Goal: Communication & Community: Answer question/provide support

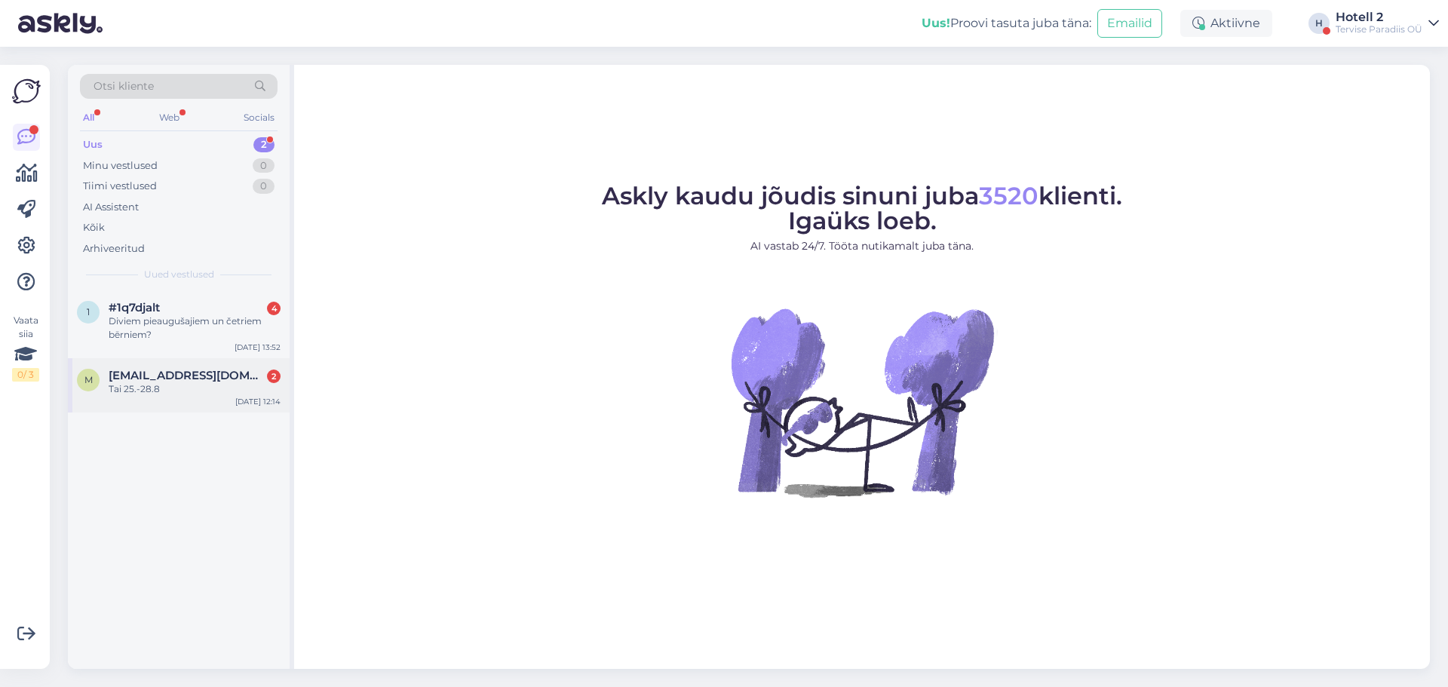
click at [184, 388] on div "Tai 25.-28.8" at bounding box center [195, 389] width 172 height 14
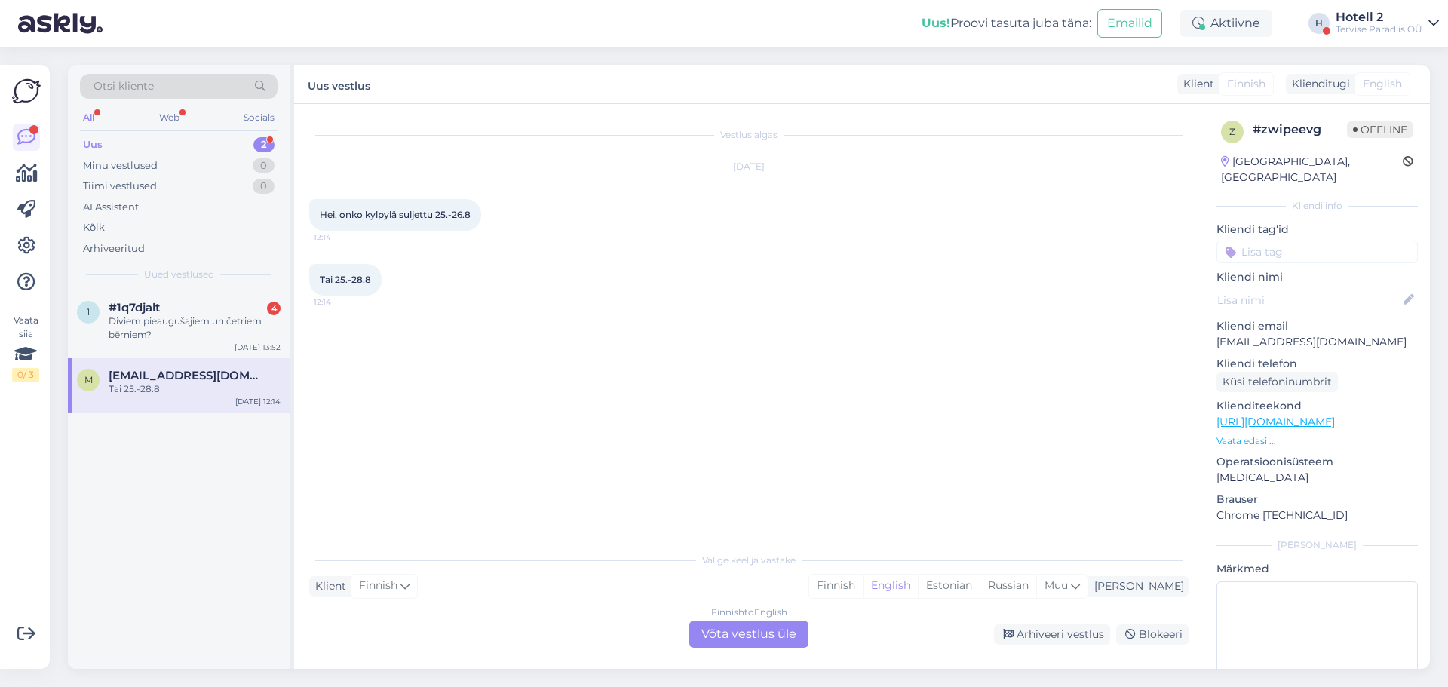
click at [761, 629] on div "Finnish to English Võta vestlus üle" at bounding box center [748, 634] width 119 height 27
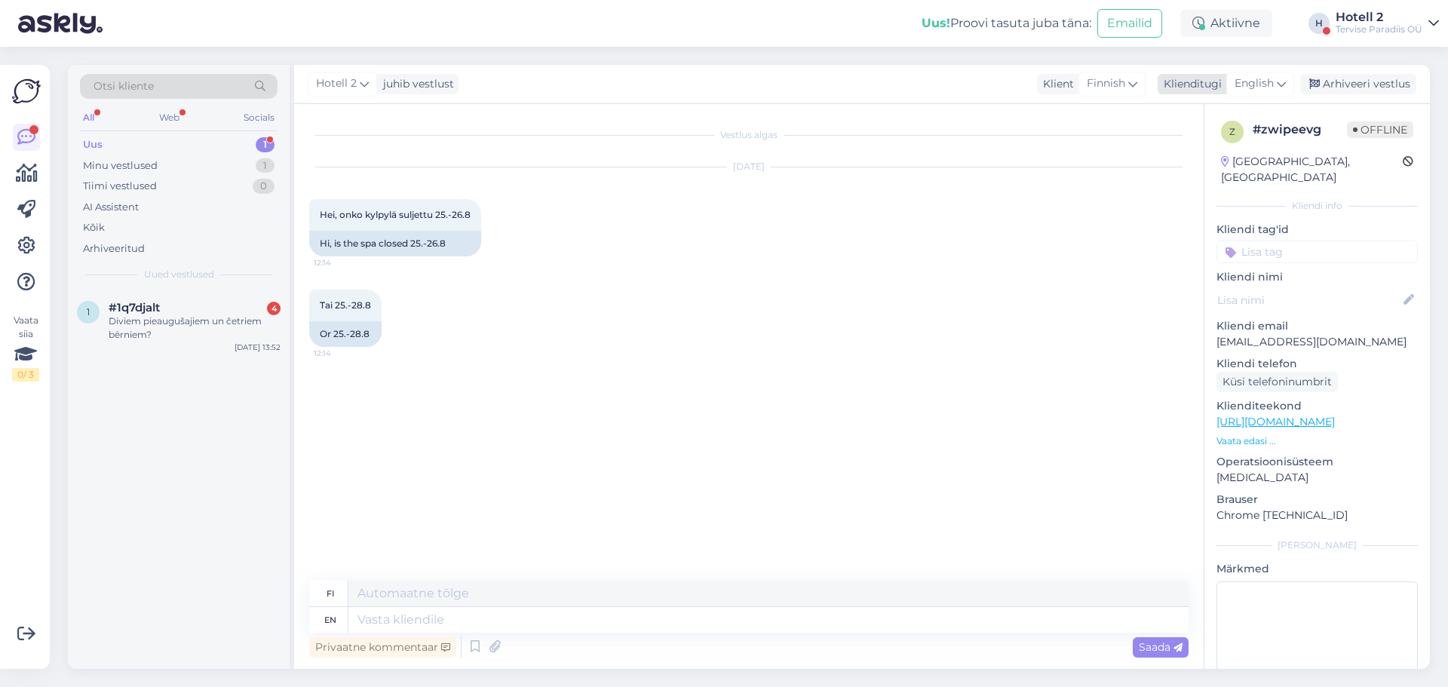
click at [1257, 75] on span "English" at bounding box center [1253, 83] width 39 height 17
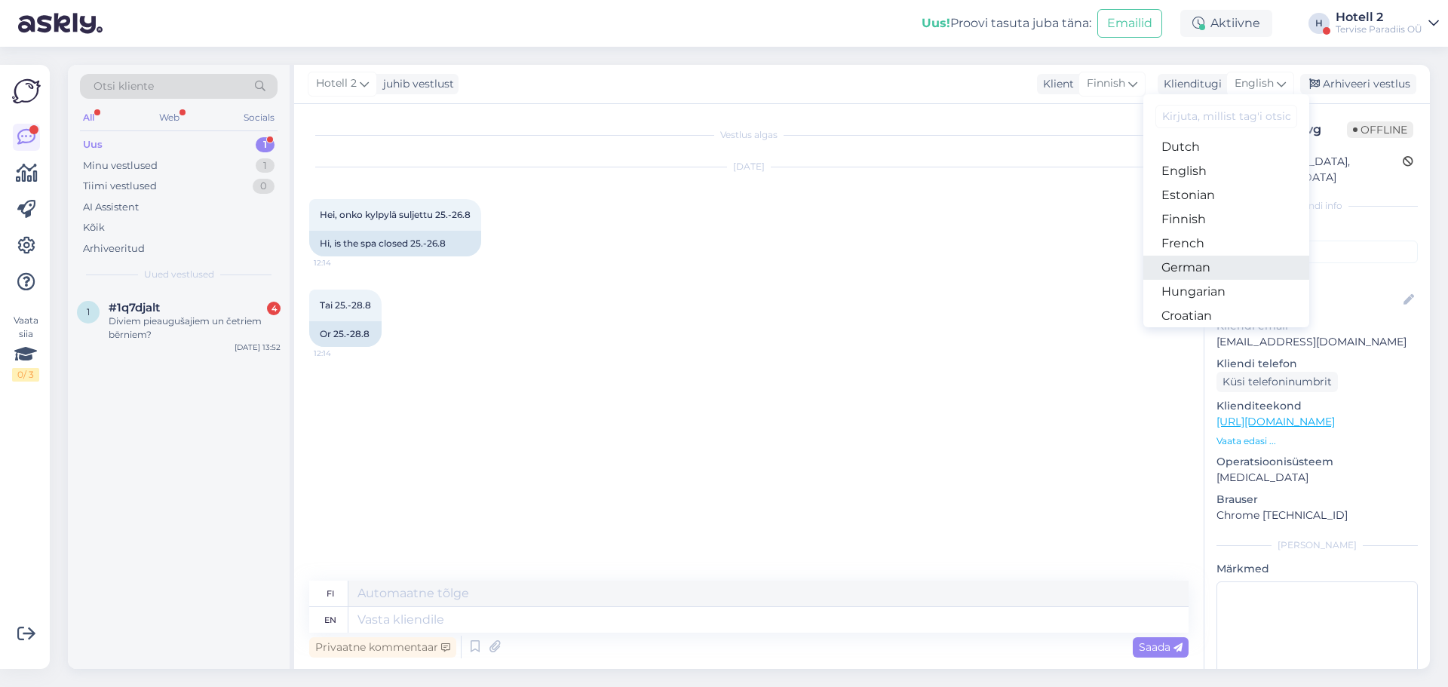
scroll to position [151, 0]
click at [1195, 195] on link "Estonian" at bounding box center [1226, 193] width 166 height 24
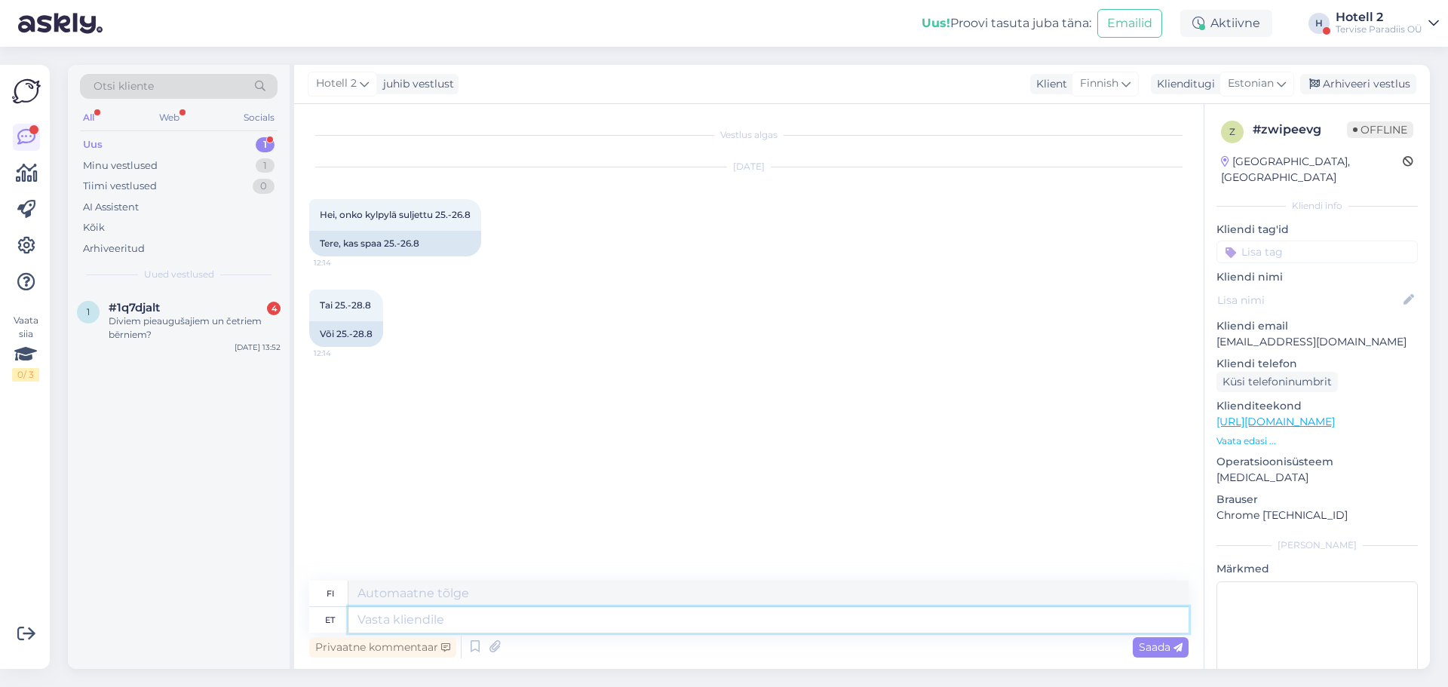
click at [497, 620] on textarea at bounding box center [768, 620] width 840 height 26
type textarea "Tere"
type textarea "Hei"
type textarea "Tere!"
type textarea "Hei!"
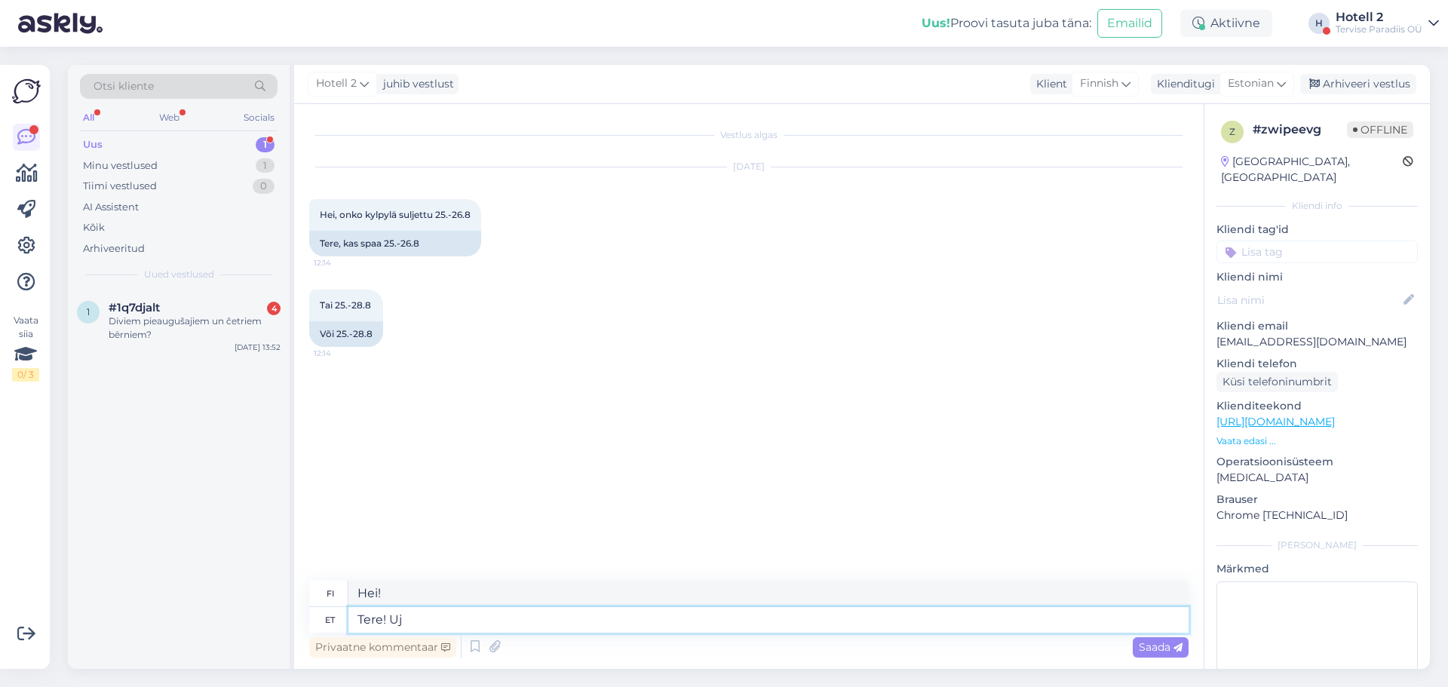
type textarea "Tere! [GEOGRAPHIC_DATA]"
type textarea "Hei! Ui!"
type textarea "Tere! Ujula j"
type textarea "Hei! Uima-allas"
type textarea "Tere! [GEOGRAPHIC_DATA] ja"
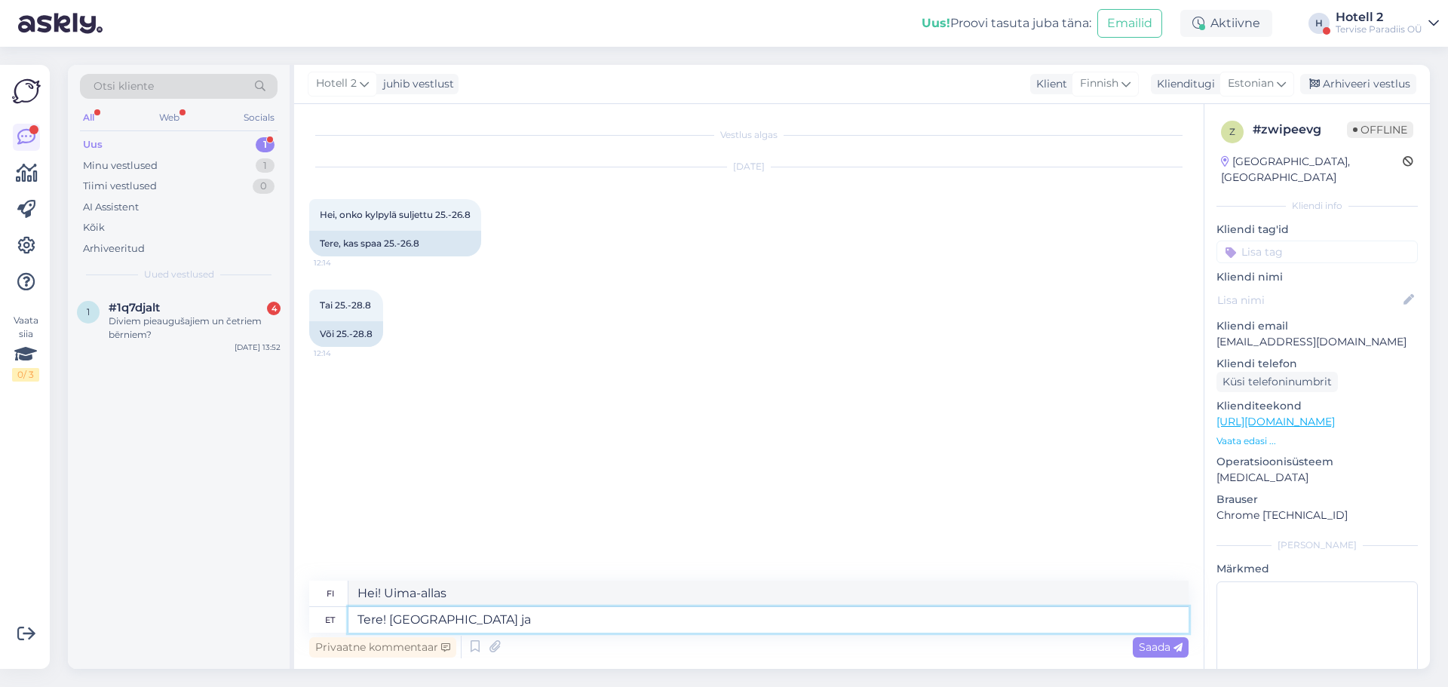
type textarea "Hei! Uima-[PERSON_NAME]"
type textarea "Tere! Ujula ja saunakeskus"
type textarea "Hei! Uima-allas- ja saunakeskus"
type textarea "Tere! Ujula ja saunakeskus on s"
type textarea "Hei! Uima-[PERSON_NAME] saunakeskus ovat"
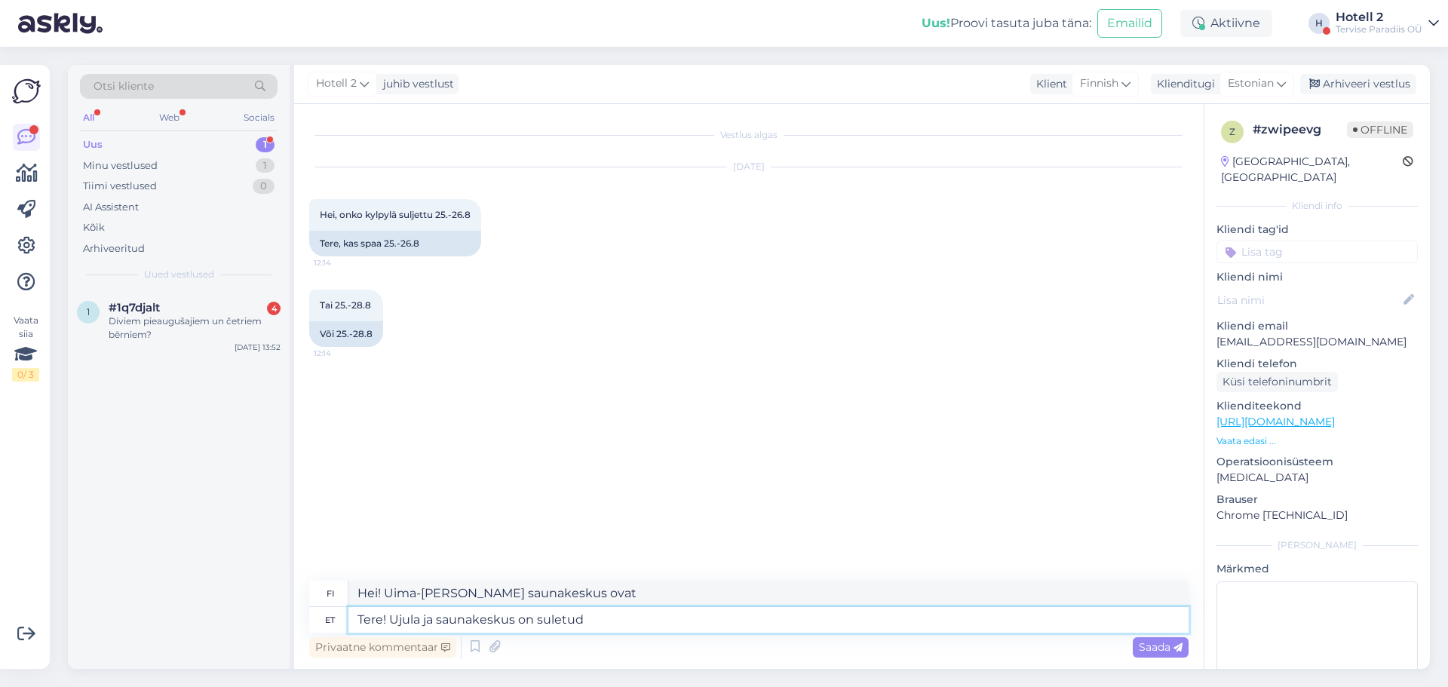
type textarea "Tere! Ujula ja saunakeskus on suletud"
type textarea "Hei! Uima-[PERSON_NAME] saunakeskus ovat suljettuina."
type textarea "Tere! Ujula ja saunakeskus on suletud 25-30.08.2025"
type textarea "Hei! Uima-[PERSON_NAME] saunakeskus ovat suljettuina 25-30.08.2025"
type textarea "Tere! Ujula ja saunakeskus on suletud 25-30.08.2025."
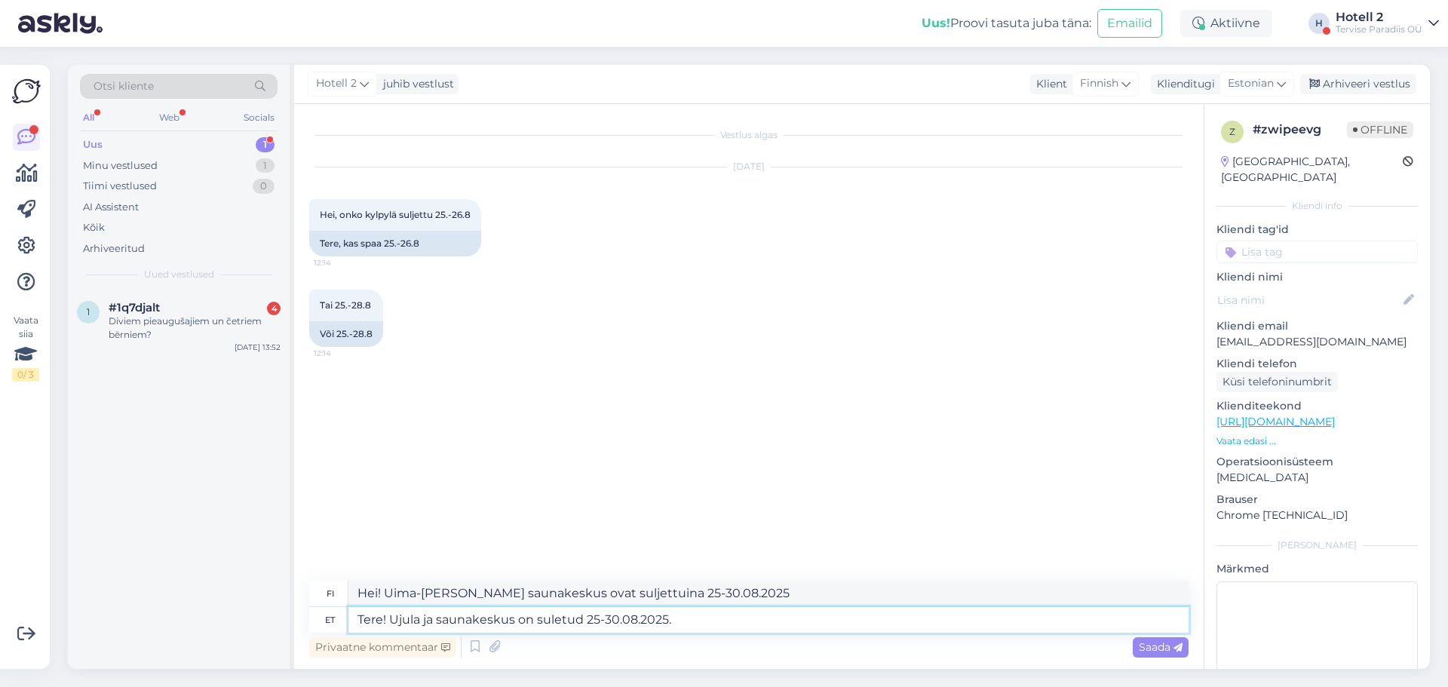
type textarea "Hei! Uima-[PERSON_NAME] saunakeskus ovat suljettuina 25-30.08.2025."
type textarea "Tere! Ujula ja saunakeskus on suletud 25-30.08.2025. Veekeskus o"
type textarea "Hei! Uima-[PERSON_NAME] saunakeskus ovat suljettuina 25-30.08.2025. [GEOGRAPHIC…"
type textarea "Tere! Ujula ja saunakeskus on suletud 25-30.08.2025. Veekeskus on av"
type textarea "Hei! Uima-[PERSON_NAME] saunakeskus ovat suljettuina 25-30.08.2025. [GEOGRAPHIC…"
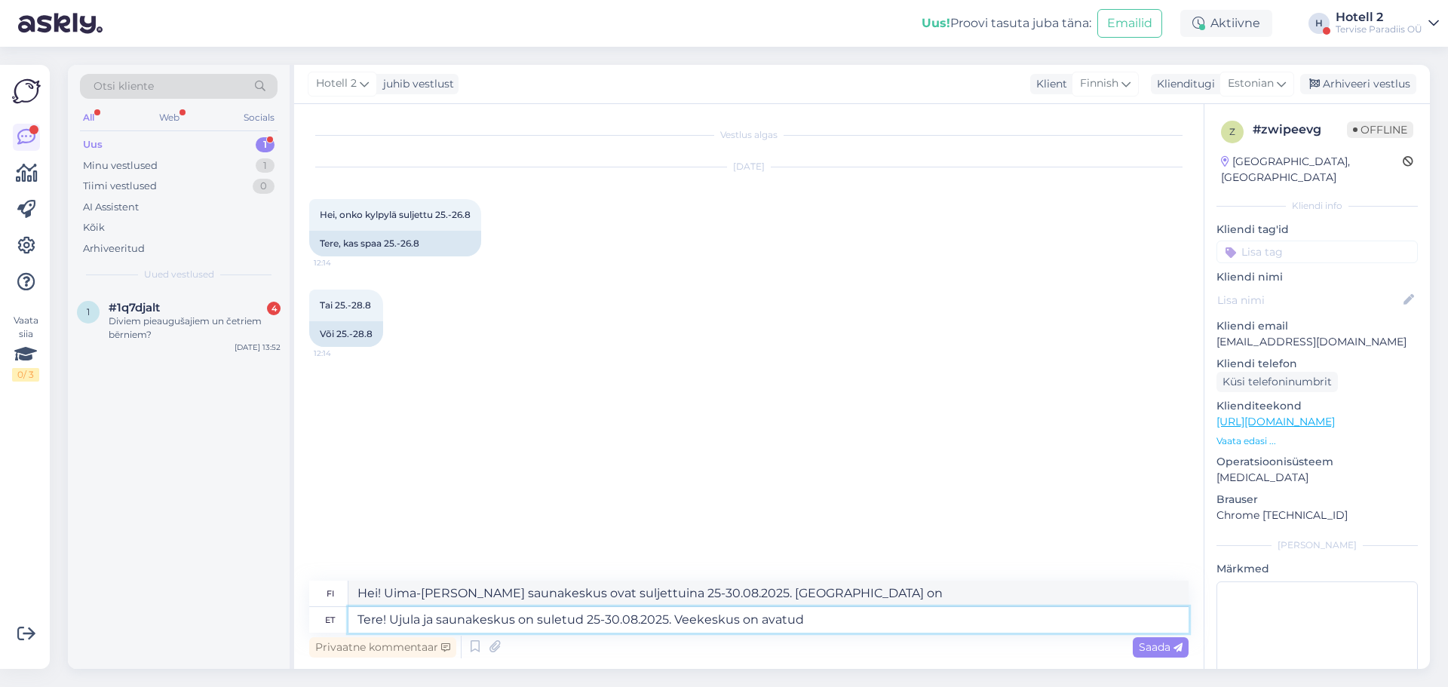
type textarea "Tere! Ujula ja saunakeskus on suletud 25-30.08.2025. Veekeskus on avatud."
type textarea "Hei! Uima-[PERSON_NAME] saunakeskus ovat suljettuina 25-30.08.2025. [GEOGRAPHIC…"
type textarea "Tere! Ujula ja saunakeskus on suletud 25-30.08.2025. Veekeskus on avatud."
click at [1157, 649] on span "Saada" at bounding box center [1161, 647] width 44 height 14
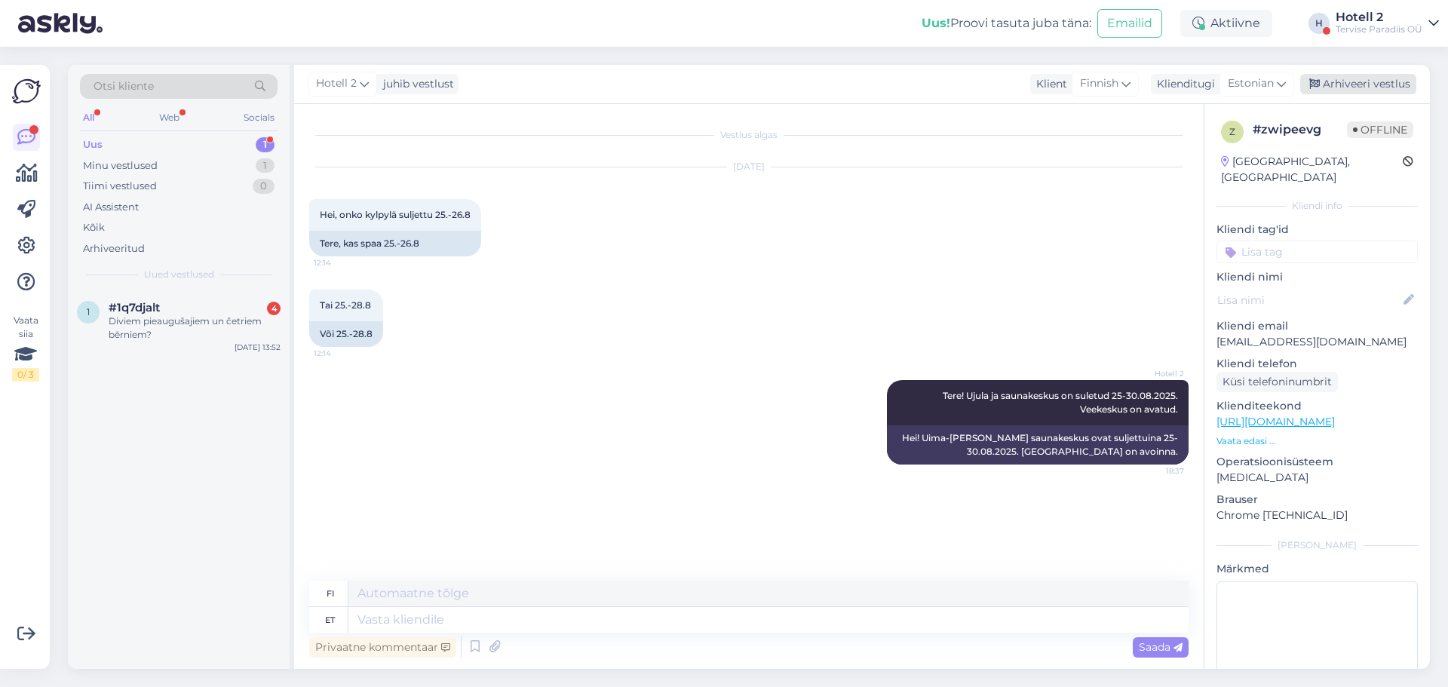
click at [1366, 84] on div "Arhiveeri vestlus" at bounding box center [1358, 84] width 116 height 20
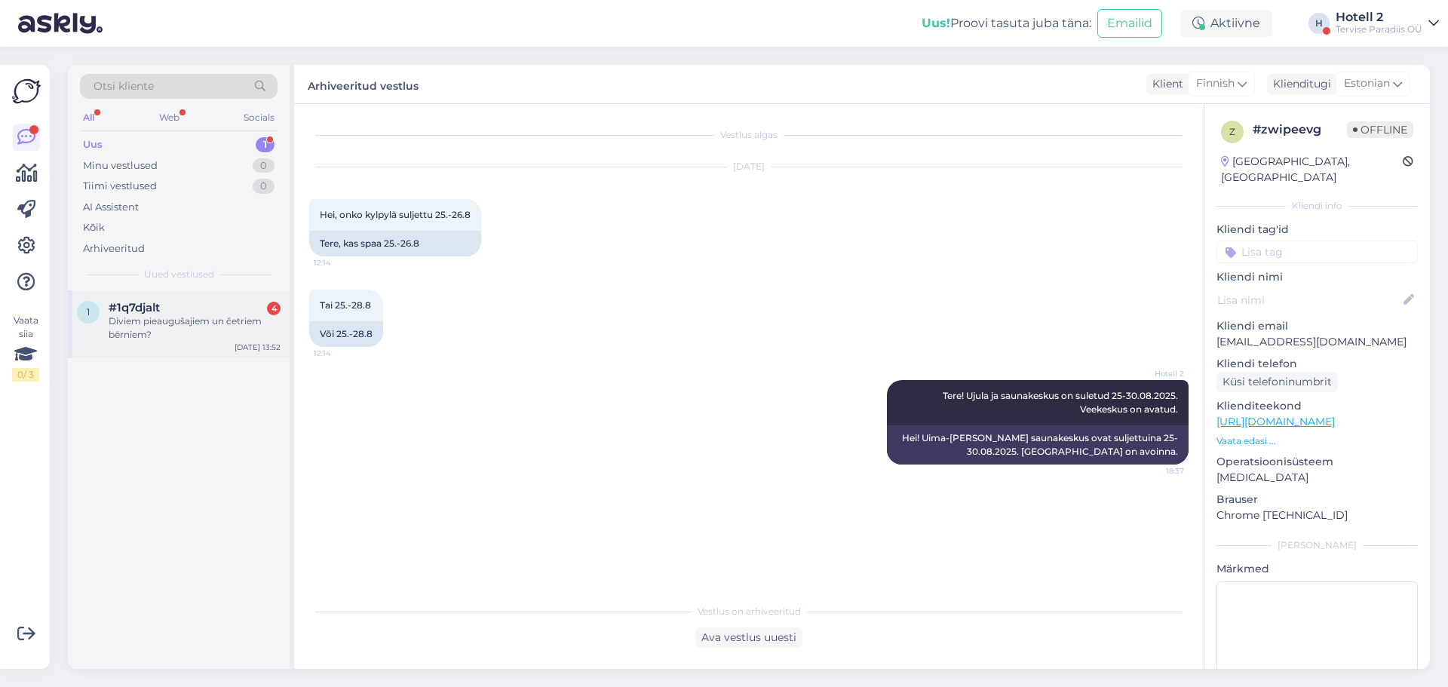
click at [208, 312] on div "#1q7djalt 4" at bounding box center [195, 308] width 172 height 14
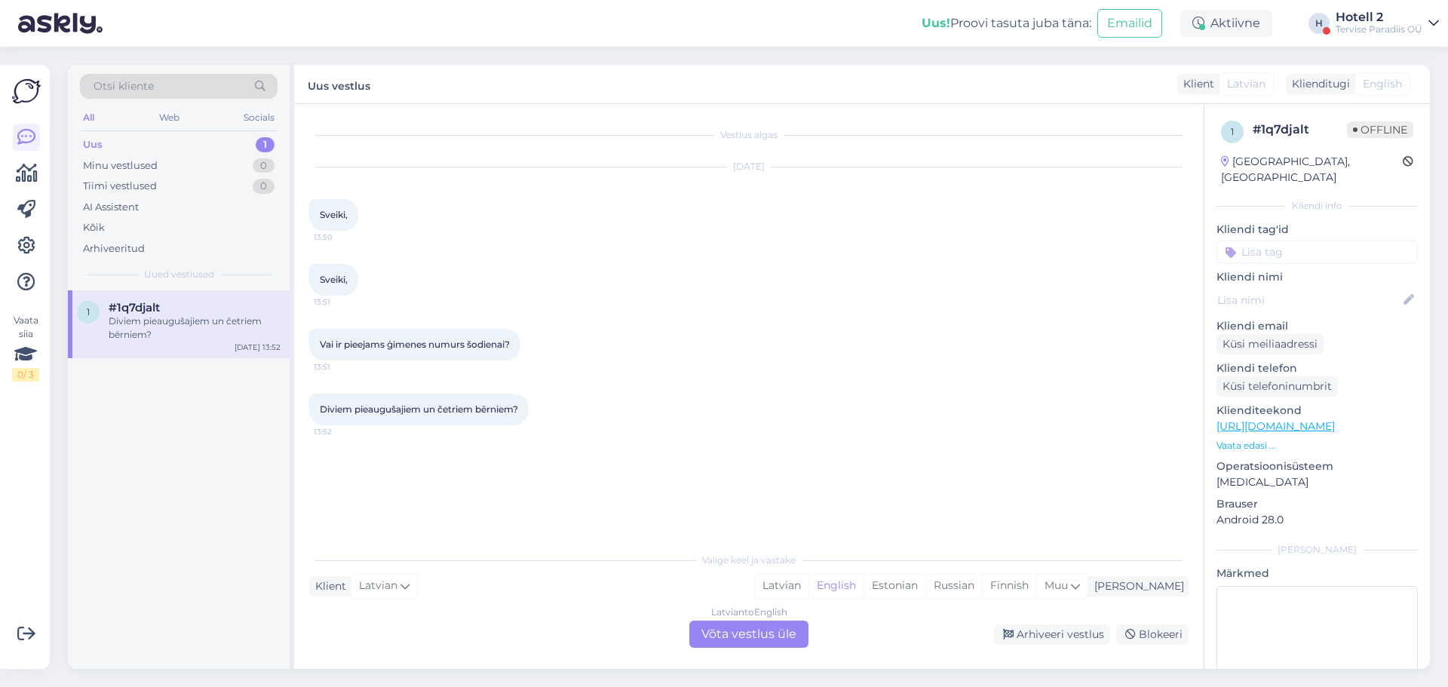
click at [742, 627] on div "Latvian to English Võta vestlus üle" at bounding box center [748, 634] width 119 height 27
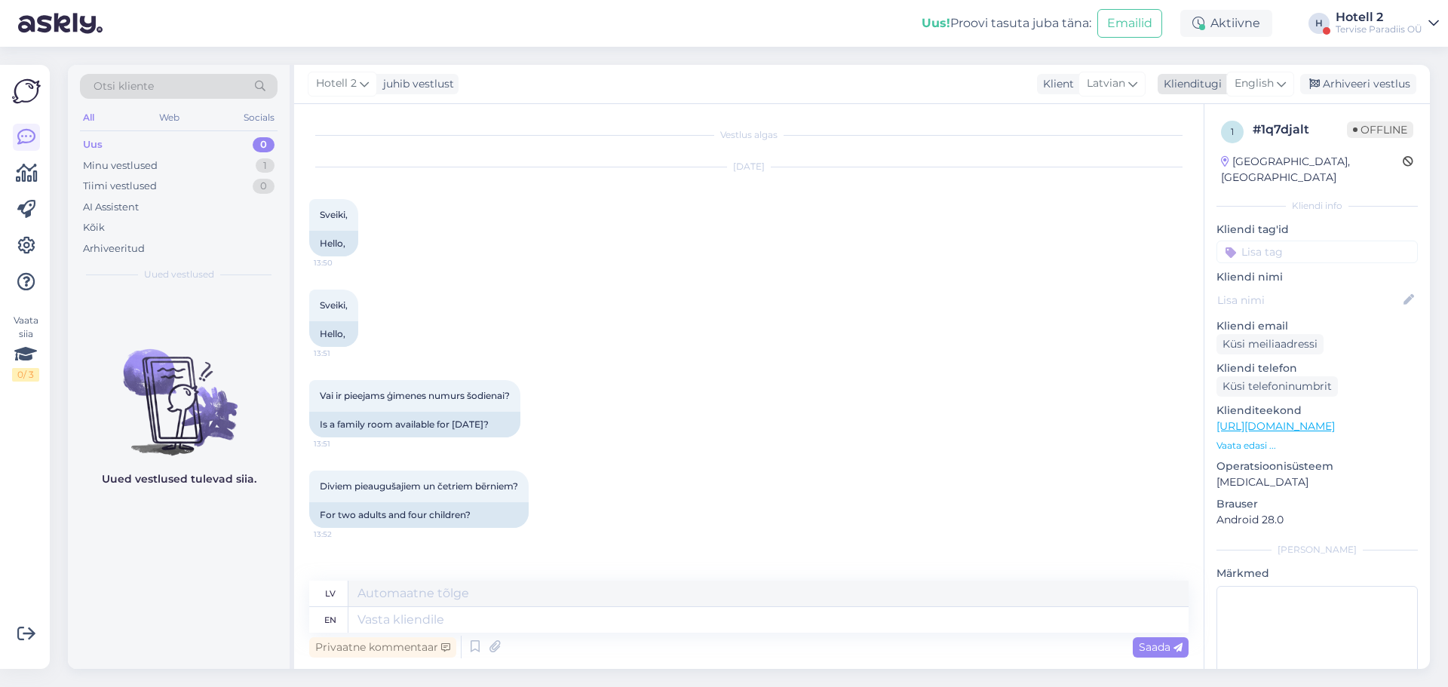
click at [1245, 80] on span "English" at bounding box center [1253, 83] width 39 height 17
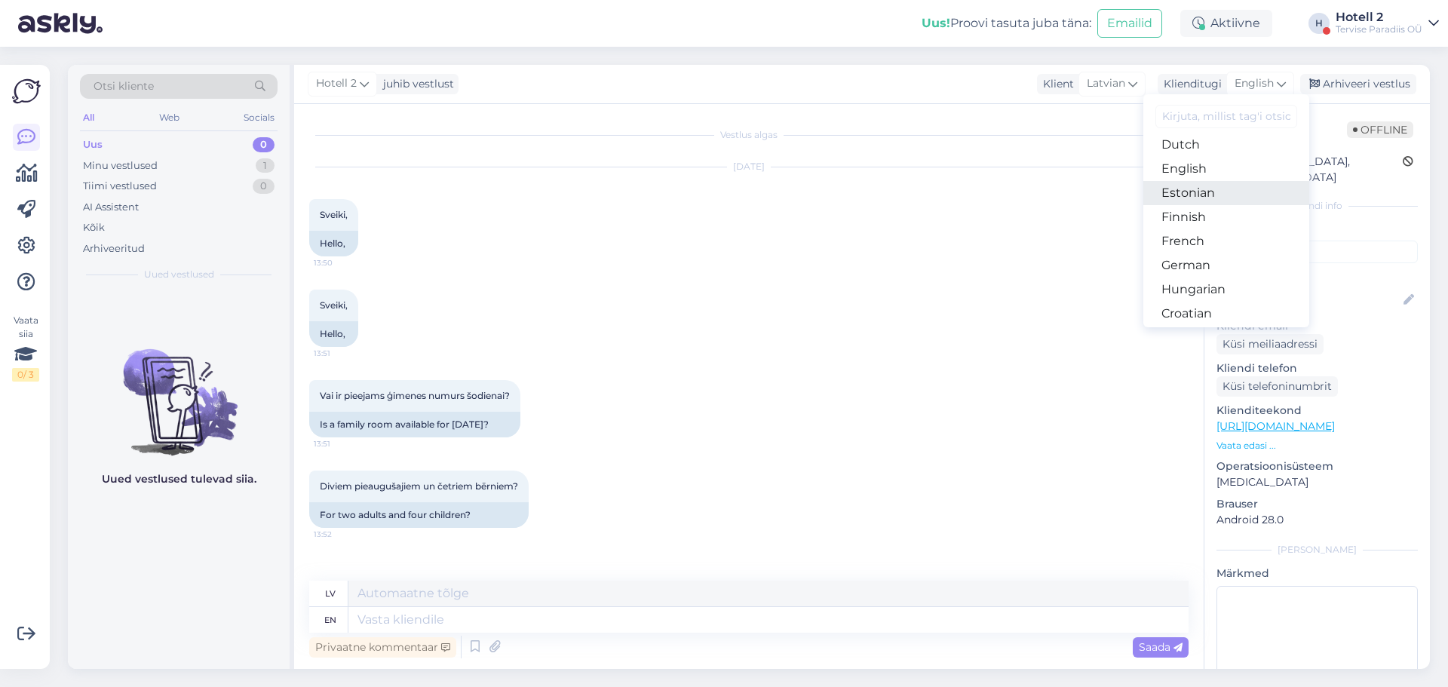
click at [1206, 192] on link "Estonian" at bounding box center [1226, 193] width 166 height 24
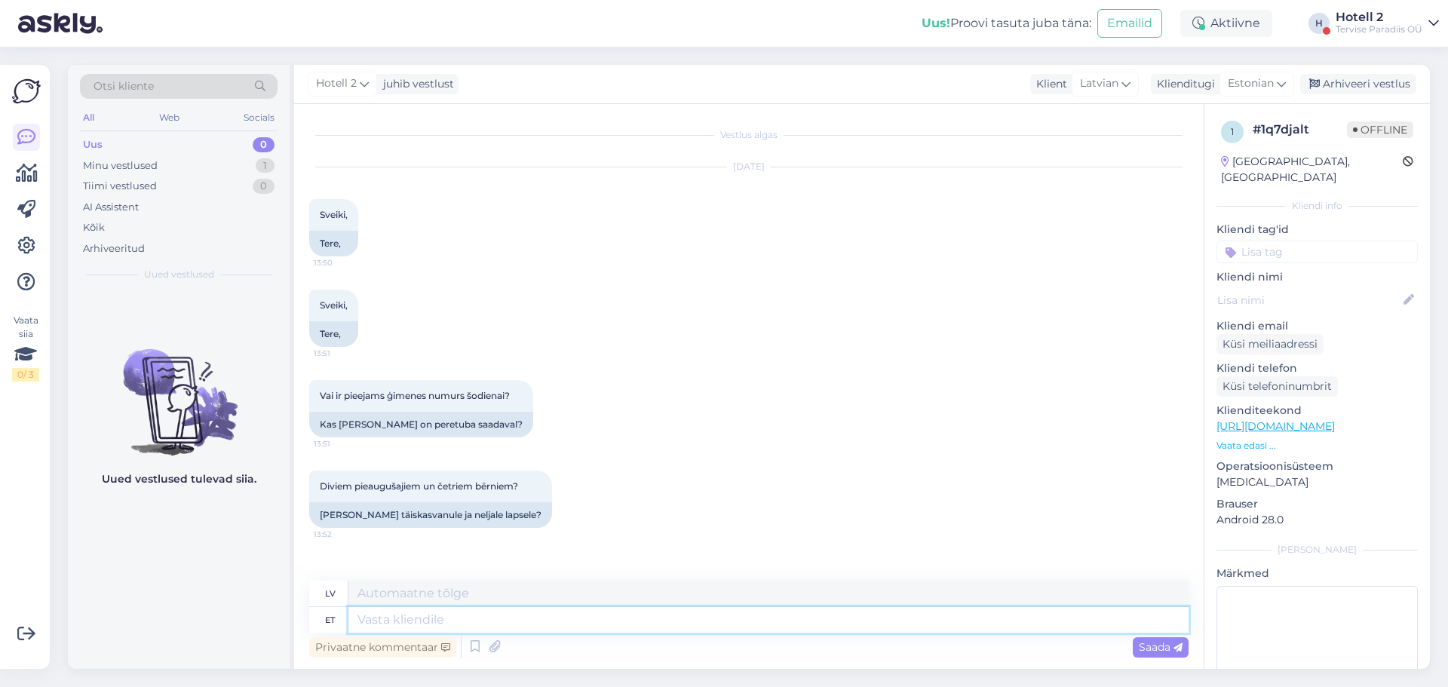
click at [546, 615] on textarea at bounding box center [768, 620] width 840 height 26
type textarea "Meil e"
type textarea "Mēs"
type textarea "[PERSON_NAME]"
type textarea "Mēs to nedarām"
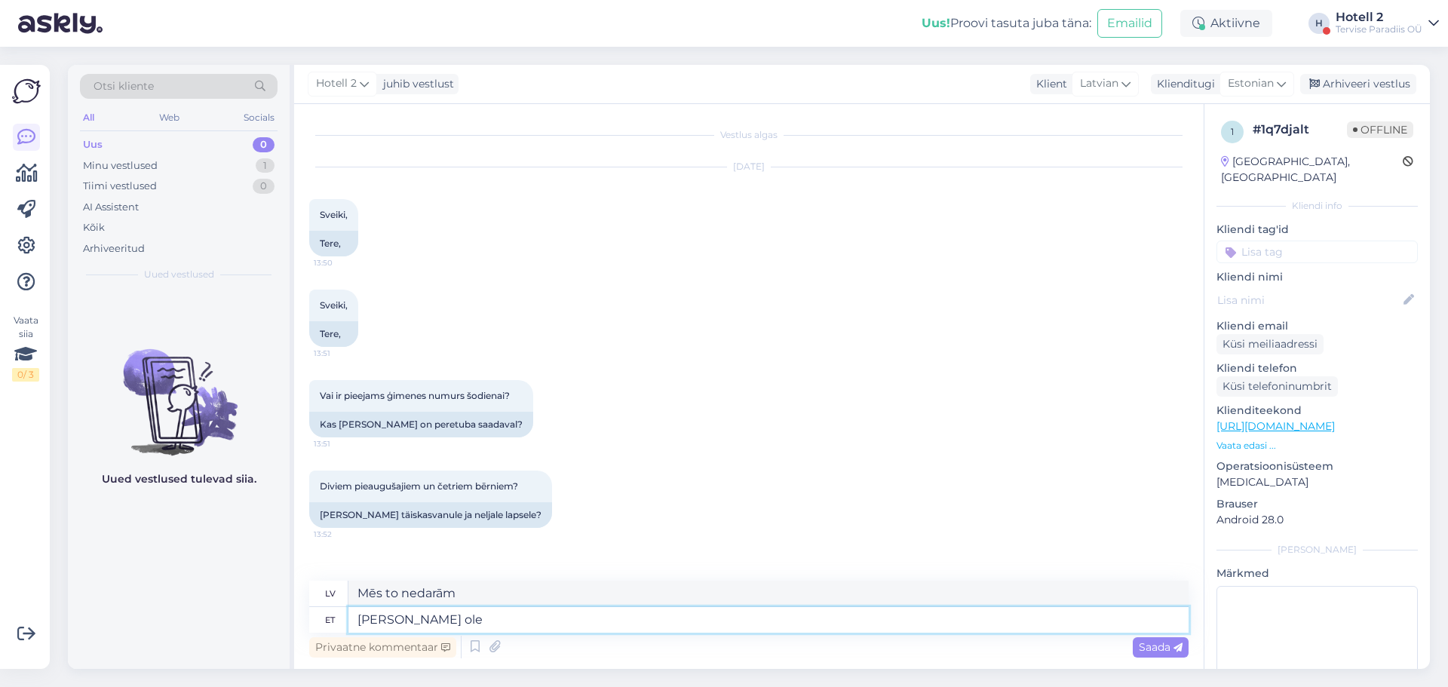
type textarea "[PERSON_NAME] ole e"
type textarea "Mums nav"
type textarea "[PERSON_NAME] ole enam"
type textarea "Mums vairs nav"
type textarea "[PERSON_NAME] ole enam vabu"
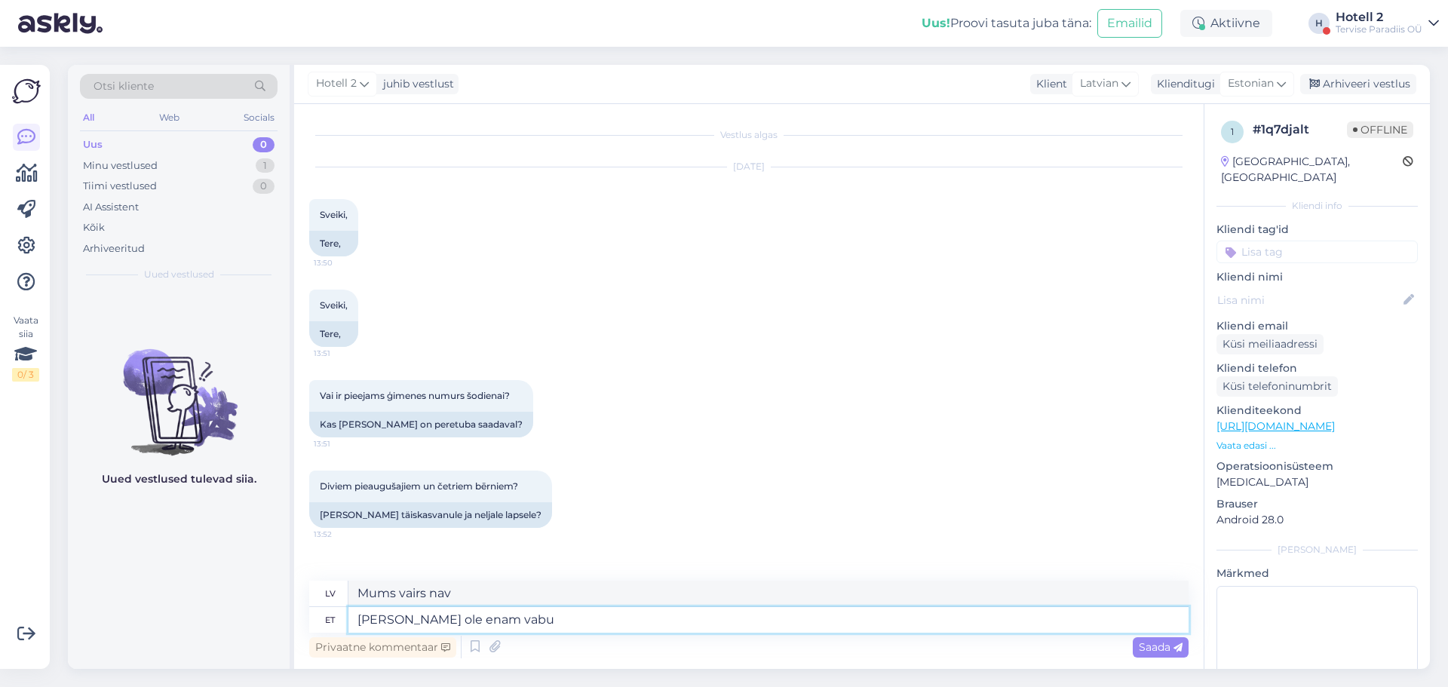
type textarea "Mēs vairs neesam pieejami."
type textarea "[PERSON_NAME] ole enam vabu tube"
type textarea "Mums vairs nav pieejamu istabu."
type textarea "[PERSON_NAME] ole enam vabu tube"
click at [1166, 651] on span "Saada" at bounding box center [1161, 647] width 44 height 14
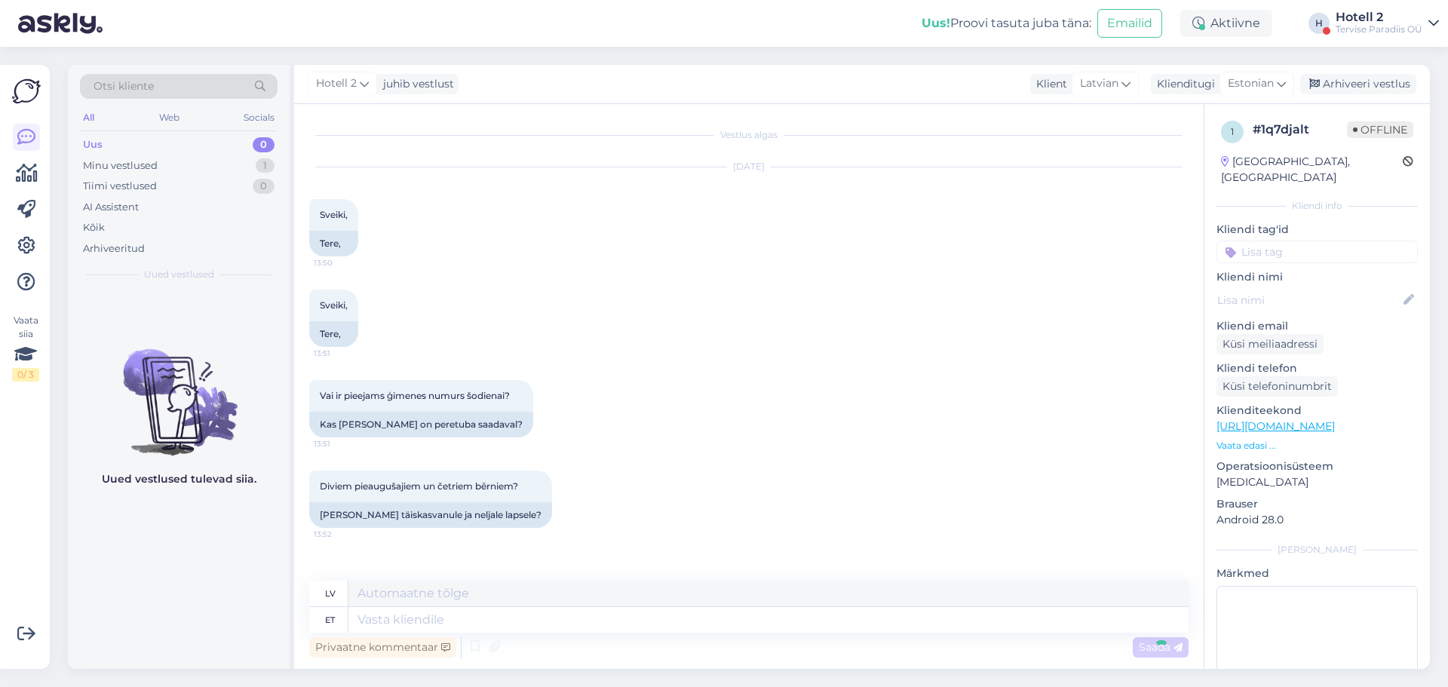
scroll to position [68, 0]
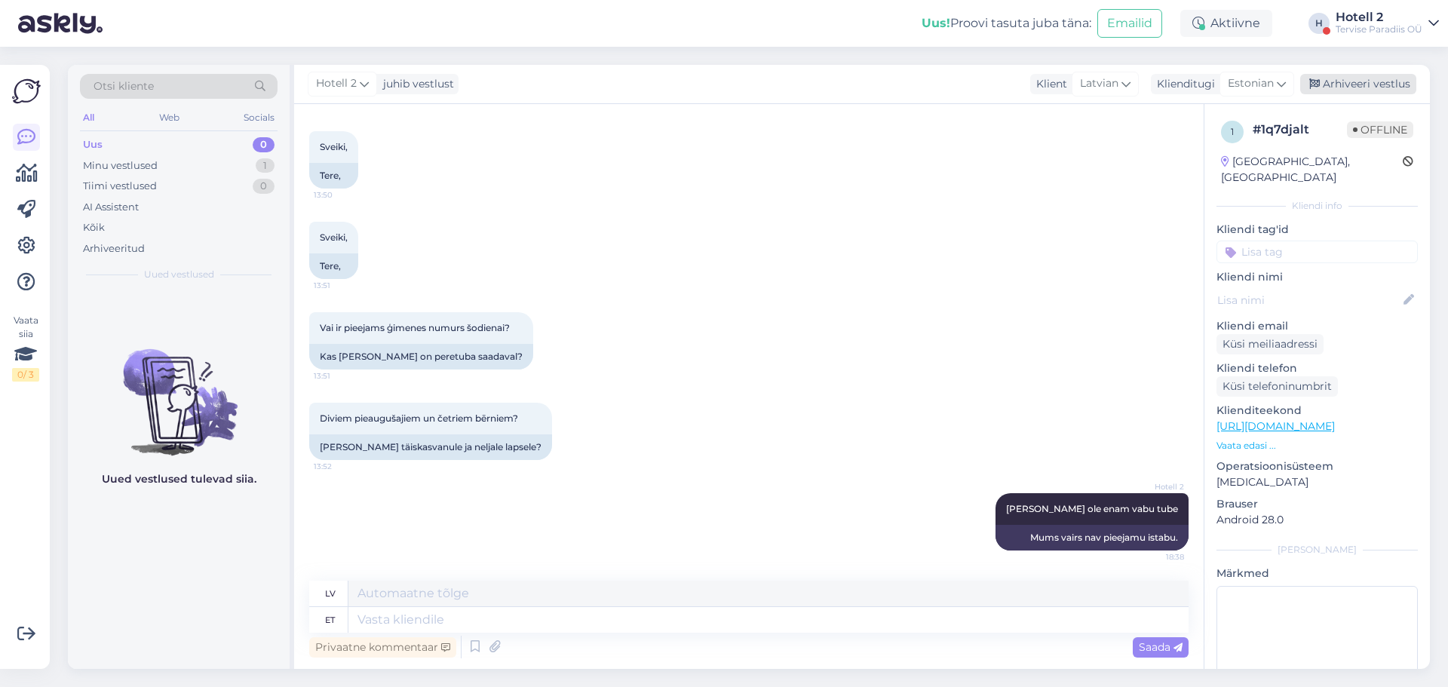
click at [1351, 81] on div "Arhiveeri vestlus" at bounding box center [1358, 84] width 116 height 20
